Goal: Transaction & Acquisition: Register for event/course

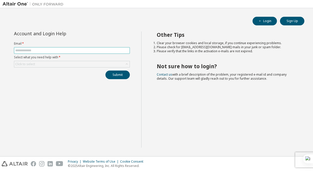
click at [65, 52] on input "text" at bounding box center [71, 51] width 113 height 4
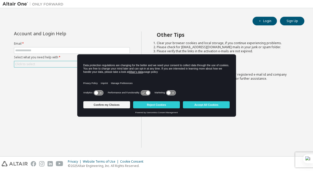
click at [50, 62] on div "Click to select" at bounding box center [71, 64] width 115 height 6
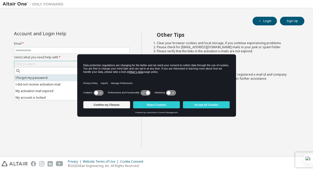
click at [36, 79] on li "I forgot my password" at bounding box center [71, 78] width 115 height 7
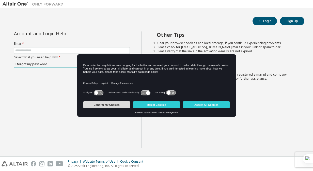
click at [110, 106] on button "Confirm my Choices" at bounding box center [106, 104] width 47 height 7
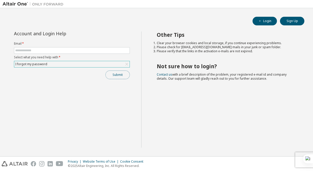
click at [117, 73] on button "Submit" at bounding box center [118, 75] width 24 height 9
click at [25, 49] on input "text" at bounding box center [71, 51] width 113 height 4
type input "**********"
click at [114, 73] on button "Submit" at bounding box center [118, 75] width 24 height 9
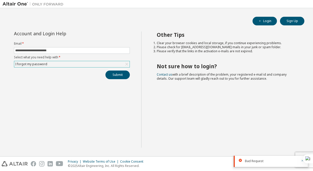
click at [301, 161] on icon "button" at bounding box center [302, 160] width 3 height 3
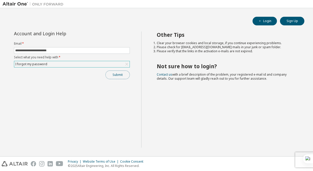
click at [117, 76] on button "Submit" at bounding box center [118, 75] width 24 height 9
click at [119, 74] on button "Submit" at bounding box center [118, 75] width 24 height 9
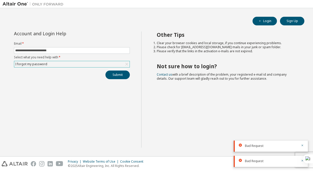
click at [304, 143] on div "Bad Request" at bounding box center [271, 146] width 74 height 11
click at [276, 17] on div "Login Sign Up" at bounding box center [157, 21] width 296 height 9
click at [263, 21] on button "Login" at bounding box center [265, 21] width 24 height 9
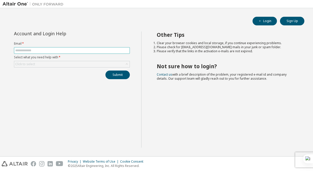
click at [58, 52] on input "text" at bounding box center [71, 51] width 113 height 4
type input "**********"
click at [57, 61] on div "Click to select" at bounding box center [72, 64] width 116 height 7
click at [56, 64] on div "Click to select" at bounding box center [71, 64] width 115 height 6
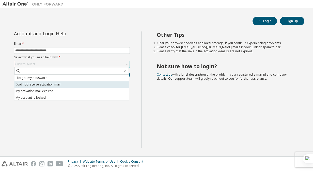
click at [50, 83] on li "I did not receive activation mail" at bounding box center [71, 84] width 115 height 7
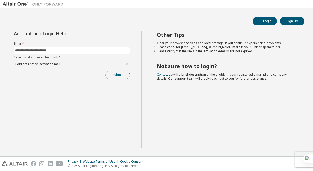
click at [117, 75] on button "Submit" at bounding box center [118, 75] width 24 height 9
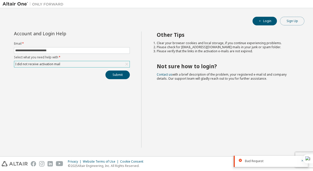
click at [288, 20] on button "Sign Up" at bounding box center [292, 21] width 24 height 9
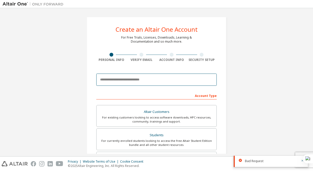
click at [125, 79] on input "email" at bounding box center [156, 80] width 121 height 12
type input "**********"
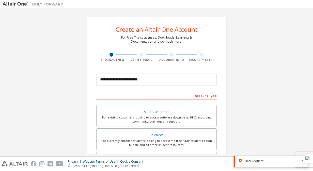
type input "******"
type input "********"
type input "*******"
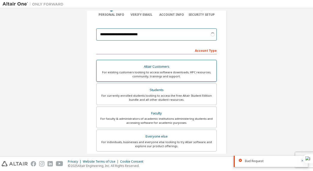
scroll to position [47, 0]
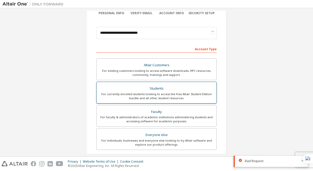
click at [133, 85] on div "Students" at bounding box center [157, 88] width 114 height 7
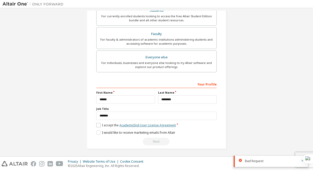
scroll to position [142, 0]
click at [97, 125] on label "I accept the Academic End-User License Agreement" at bounding box center [136, 125] width 80 height 4
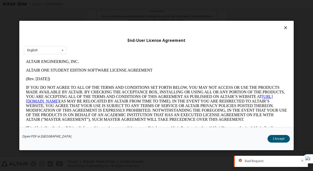
scroll to position [0, 0]
click at [274, 137] on button "I Accept" at bounding box center [279, 139] width 22 height 8
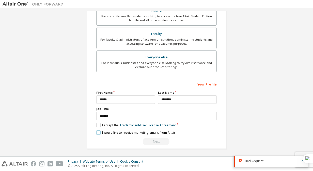
click at [97, 131] on label "I would like to receive marketing emails from Altair" at bounding box center [135, 133] width 79 height 4
click at [150, 140] on div "Next" at bounding box center [156, 142] width 121 height 8
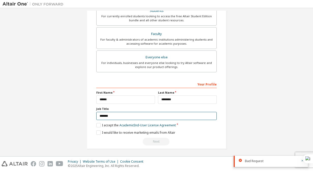
click at [130, 115] on input "*******" at bounding box center [156, 116] width 121 height 8
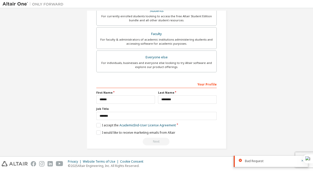
click at [72, 108] on div "**********" at bounding box center [157, 12] width 308 height 287
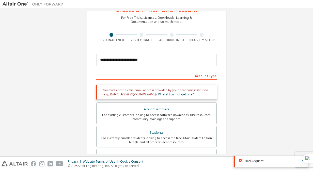
scroll to position [20, 0]
click at [140, 35] on div at bounding box center [142, 35] width 4 height 4
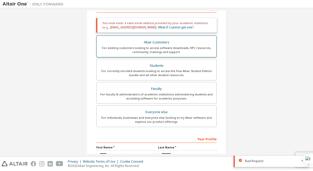
scroll to position [142, 0]
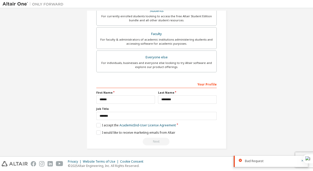
click at [151, 139] on div "Next" at bounding box center [156, 142] width 121 height 8
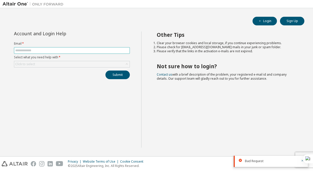
click at [81, 49] on input "text" at bounding box center [71, 51] width 113 height 4
type input "**********"
click at [78, 63] on div "Click to select" at bounding box center [71, 64] width 115 height 6
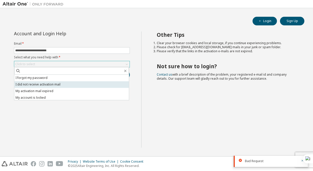
click at [73, 83] on li "I did not receive activation mail" at bounding box center [71, 84] width 115 height 7
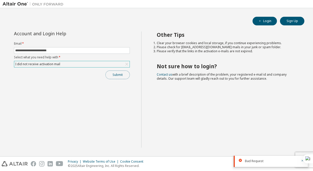
click at [112, 77] on button "Submit" at bounding box center [118, 75] width 24 height 9
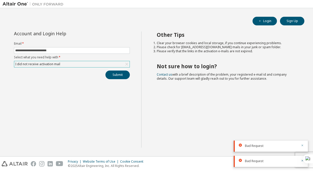
click at [302, 145] on icon "button" at bounding box center [303, 146] width 2 height 2
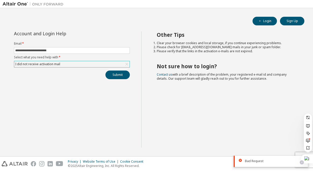
click at [303, 163] on icon at bounding box center [302, 162] width 3 height 3
click at [261, 147] on div "Other Tips Clear your browser cookies and local storage, if you continue experi…" at bounding box center [226, 90] width 170 height 116
click at [301, 160] on icon "button" at bounding box center [302, 160] width 3 height 3
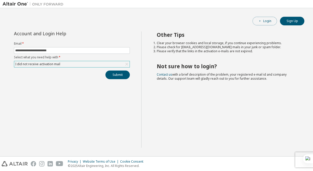
click at [269, 22] on button "Login" at bounding box center [265, 21] width 24 height 9
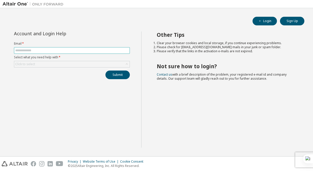
click at [122, 51] on input "text" at bounding box center [71, 51] width 113 height 4
type input "**********"
click at [98, 65] on div "Click to select" at bounding box center [71, 64] width 115 height 6
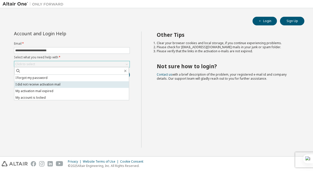
click at [79, 83] on li "I did not receive activation mail" at bounding box center [71, 84] width 115 height 7
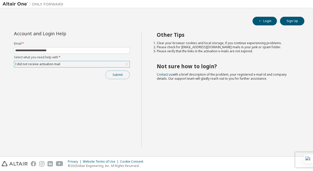
click at [115, 76] on button "Submit" at bounding box center [118, 75] width 24 height 9
click at [117, 72] on button "Submit" at bounding box center [118, 75] width 24 height 9
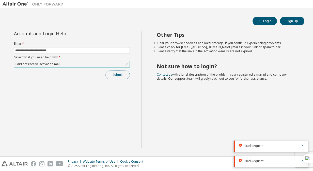
click at [126, 72] on button "Submit" at bounding box center [118, 75] width 24 height 9
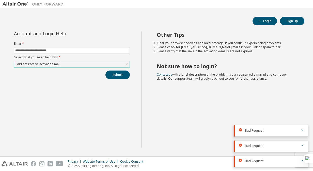
click at [268, 132] on div "Bad Request" at bounding box center [271, 131] width 53 height 5
drag, startPoint x: 268, startPoint y: 132, endPoint x: 234, endPoint y: 105, distance: 43.6
click at [234, 105] on div "Other Tips Clear your browser cookies and local storage, if you continue experi…" at bounding box center [226, 90] width 170 height 116
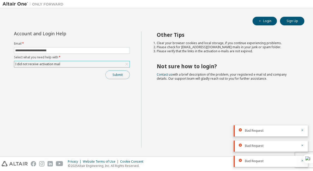
click at [118, 73] on button "Submit" at bounding box center [118, 75] width 24 height 9
click at [302, 116] on icon "button" at bounding box center [302, 115] width 3 height 3
click at [302, 128] on div "Bad Request" at bounding box center [271, 131] width 74 height 11
click at [302, 146] on icon "button" at bounding box center [303, 146] width 2 height 2
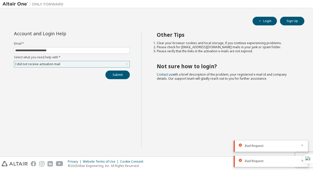
click at [302, 145] on icon "button" at bounding box center [302, 145] width 3 height 3
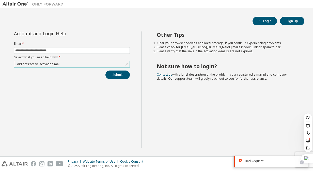
click at [301, 162] on icon at bounding box center [302, 162] width 3 height 3
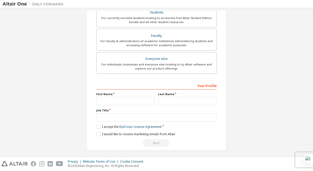
scroll to position [123, 0]
click at [138, 99] on input "text" at bounding box center [125, 101] width 59 height 8
type input "******"
type input "**********"
type input "********"
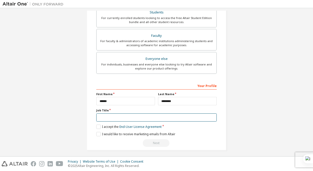
type input "*******"
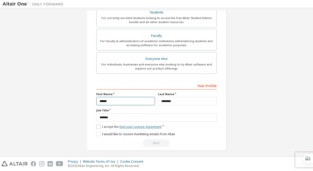
scroll to position [125, 0]
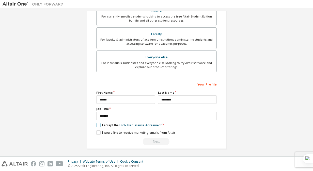
click at [97, 123] on label "I accept the End-User License Agreement" at bounding box center [128, 125] width 65 height 4
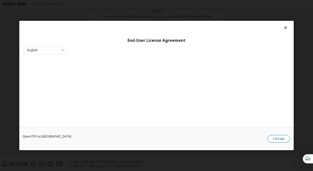
click at [283, 135] on button "I Accept" at bounding box center [279, 139] width 22 height 8
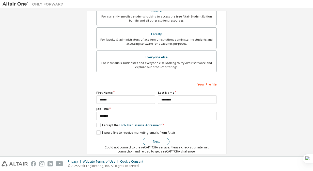
click at [163, 143] on button "Next" at bounding box center [156, 142] width 27 height 8
click at [147, 144] on button "Next" at bounding box center [156, 142] width 27 height 8
click at [149, 140] on button "Next" at bounding box center [156, 142] width 27 height 8
click at [154, 141] on button "Next" at bounding box center [156, 142] width 27 height 8
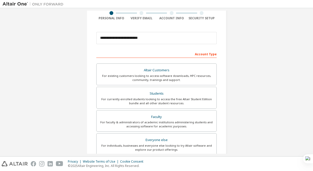
scroll to position [133, 0]
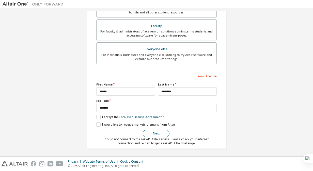
click at [152, 134] on button "Next" at bounding box center [156, 134] width 27 height 8
click at [160, 133] on button "Next" at bounding box center [156, 134] width 27 height 8
click at [157, 133] on button "Next" at bounding box center [156, 134] width 27 height 8
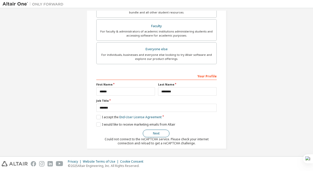
click at [144, 131] on button "Next" at bounding box center [156, 134] width 27 height 8
click at [152, 131] on button "Next" at bounding box center [156, 134] width 27 height 8
click at [156, 132] on button "Next" at bounding box center [156, 134] width 27 height 8
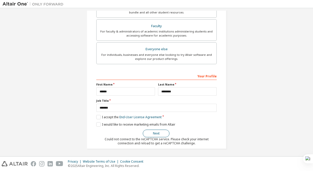
click at [156, 132] on button "Next" at bounding box center [156, 134] width 27 height 8
click at [152, 132] on button "Next" at bounding box center [156, 134] width 27 height 8
click at [155, 133] on button "Next" at bounding box center [156, 134] width 27 height 8
click at [154, 135] on button "Next" at bounding box center [156, 134] width 27 height 8
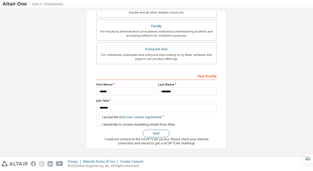
click at [154, 135] on button "Next" at bounding box center [156, 134] width 27 height 8
click at [155, 132] on button "Next" at bounding box center [156, 134] width 27 height 8
click at [98, 125] on label "I would like to receive marketing emails from Altair" at bounding box center [135, 125] width 79 height 4
click at [149, 132] on button "Next" at bounding box center [156, 134] width 27 height 8
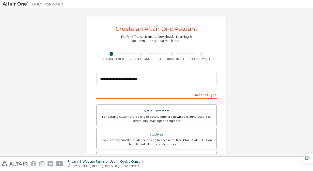
scroll to position [0, 0]
click at [140, 55] on div at bounding box center [142, 55] width 4 height 4
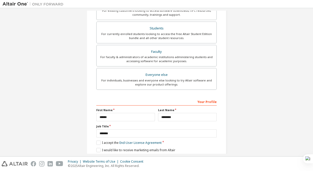
scroll to position [133, 0]
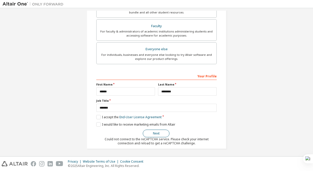
click at [152, 131] on button "Next" at bounding box center [156, 134] width 27 height 8
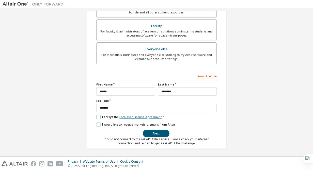
click at [140, 115] on link "End-User License Agreement" at bounding box center [140, 117] width 42 height 4
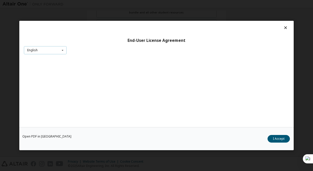
click at [64, 49] on icon at bounding box center [62, 51] width 6 height 8
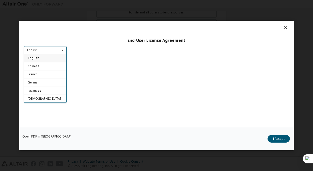
click at [62, 57] on div "English" at bounding box center [45, 58] width 42 height 8
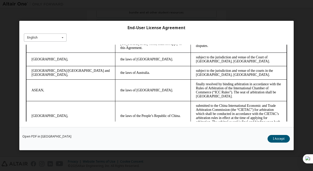
scroll to position [1424, 0]
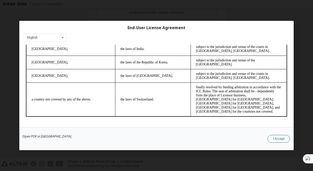
click at [283, 139] on button "I Accept" at bounding box center [279, 139] width 22 height 8
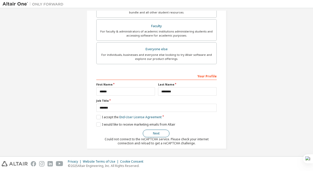
click at [164, 132] on button "Next" at bounding box center [156, 134] width 27 height 8
click at [156, 131] on button "Next" at bounding box center [156, 134] width 27 height 8
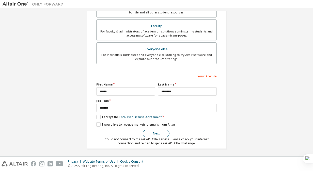
click at [156, 131] on button "Next" at bounding box center [156, 134] width 27 height 8
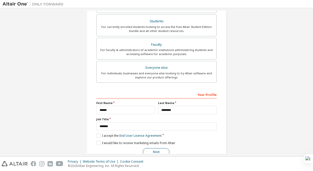
scroll to position [133, 0]
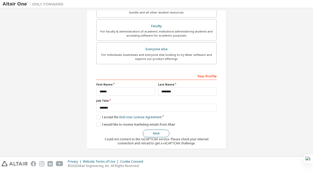
click at [156, 131] on button "Next" at bounding box center [156, 134] width 27 height 8
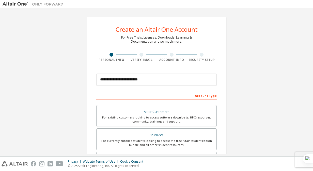
click at [140, 55] on div at bounding box center [142, 55] width 4 height 4
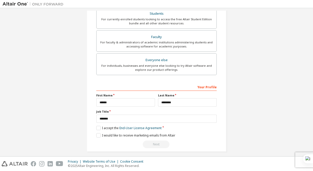
scroll to position [125, 0]
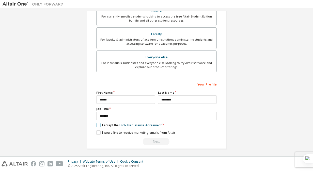
click at [98, 125] on label "I accept the End-User License Agreement" at bounding box center [128, 125] width 65 height 4
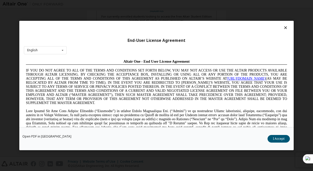
scroll to position [0, 0]
click at [279, 139] on button "I Accept" at bounding box center [279, 139] width 22 height 8
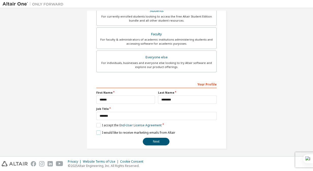
click at [98, 131] on label "I would like to receive marketing emails from Altair" at bounding box center [135, 133] width 79 height 4
click at [157, 140] on button "Next" at bounding box center [156, 142] width 27 height 8
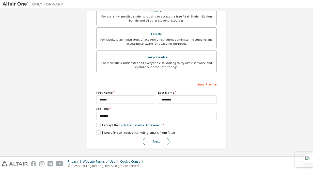
click at [157, 140] on button "Next" at bounding box center [156, 142] width 27 height 8
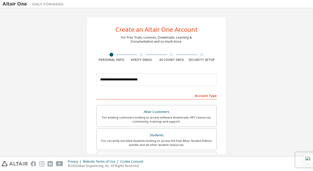
scroll to position [125, 0]
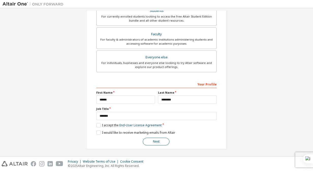
click at [161, 143] on button "Next" at bounding box center [156, 142] width 27 height 8
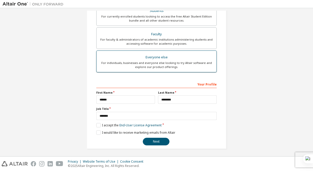
scroll to position [0, 0]
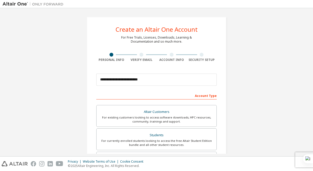
click at [140, 55] on div at bounding box center [142, 55] width 4 height 4
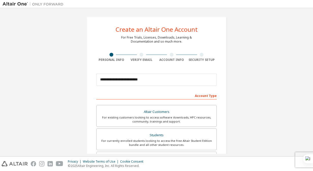
click at [140, 55] on div at bounding box center [142, 55] width 4 height 4
click at [212, 97] on div "Account Type" at bounding box center [156, 96] width 121 height 8
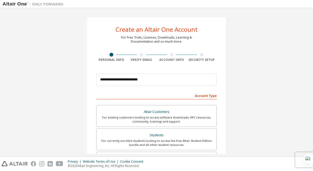
click at [209, 97] on div "Account Type" at bounding box center [156, 96] width 121 height 8
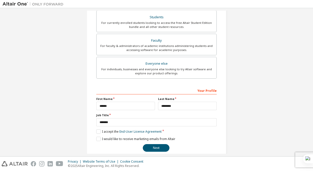
scroll to position [125, 0]
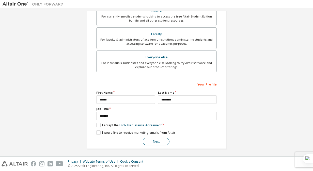
click at [157, 140] on button "Next" at bounding box center [156, 142] width 27 height 8
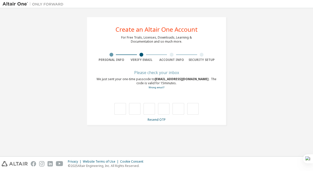
type input "*"
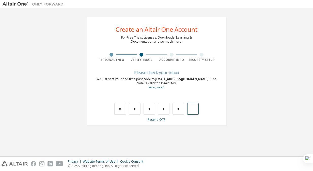
type input "*"
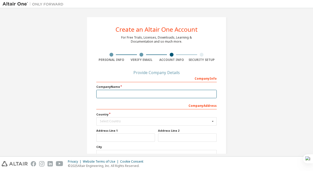
click at [130, 94] on input "text" at bounding box center [156, 94] width 121 height 8
type input "*******"
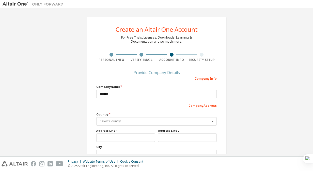
type input "*****"
type input "*********"
type input "******"
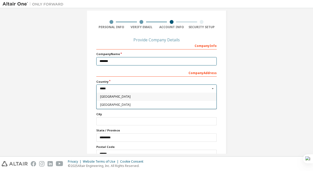
scroll to position [33, 0]
click at [122, 89] on input "*****" at bounding box center [157, 89] width 120 height 8
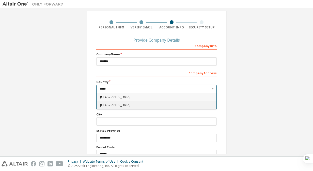
click at [115, 104] on span "[GEOGRAPHIC_DATA]" at bounding box center [156, 105] width 113 height 3
type input "***"
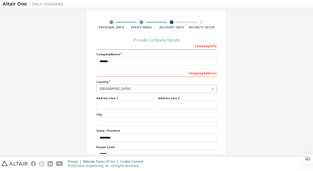
scroll to position [59, 0]
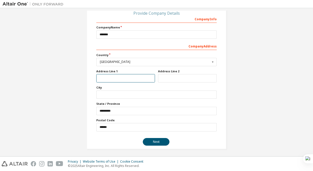
click at [131, 77] on input "text" at bounding box center [125, 78] width 59 height 8
type input "*********"
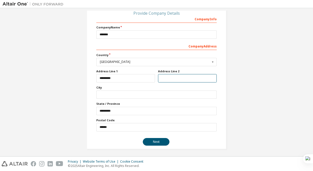
click at [162, 79] on input "text" at bounding box center [187, 78] width 59 height 8
type input "**********"
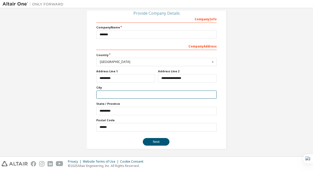
click at [131, 96] on input "text" at bounding box center [156, 95] width 121 height 8
type input "*********"
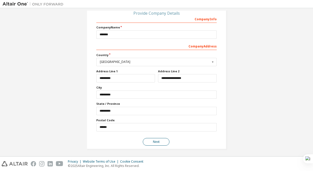
click at [155, 140] on button "Next" at bounding box center [156, 142] width 27 height 8
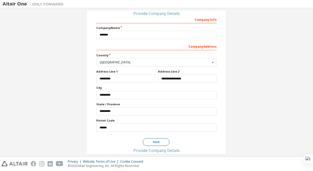
scroll to position [0, 0]
